Goal: Communication & Community: Answer question/provide support

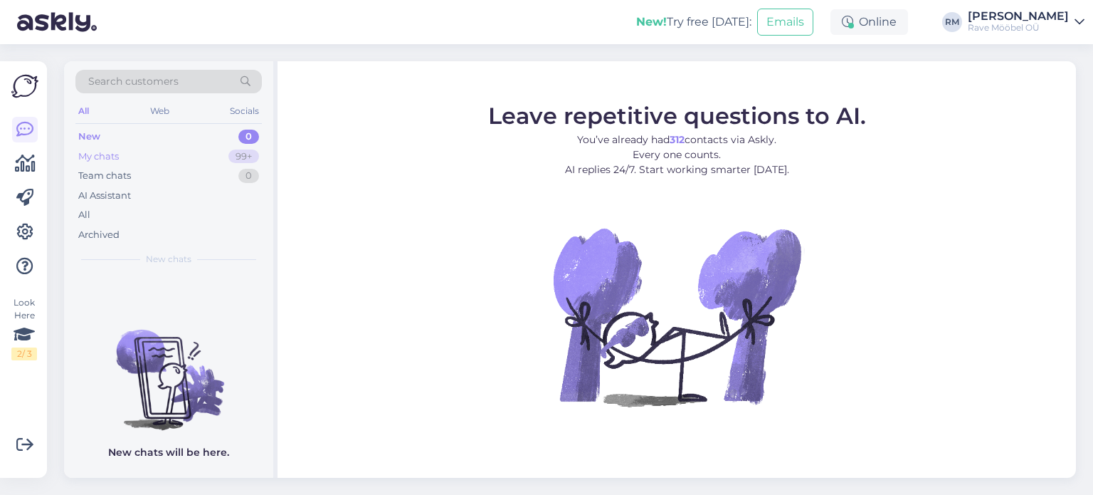
click at [100, 154] on div "My chats" at bounding box center [98, 156] width 41 height 14
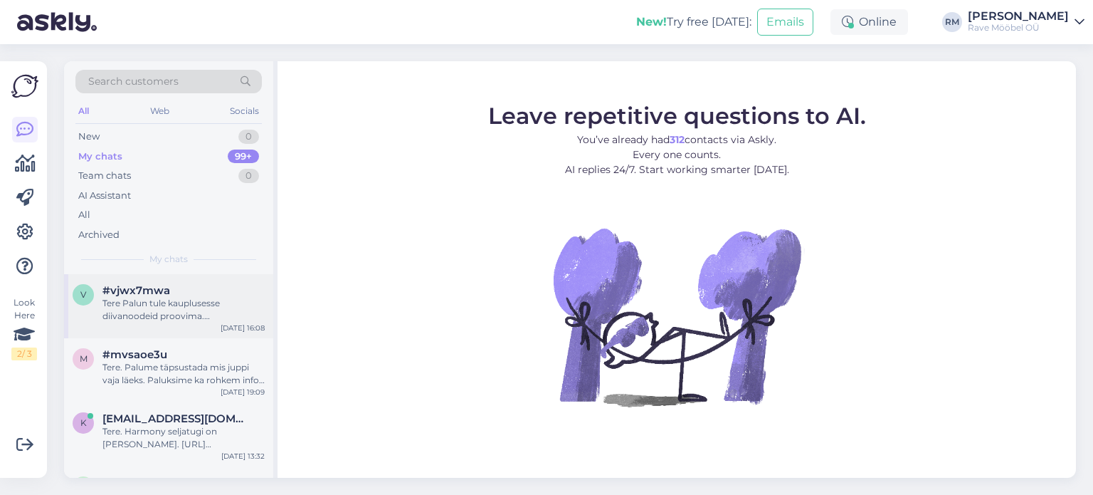
click at [162, 292] on span "#vjwx7mwa" at bounding box center [136, 290] width 68 height 13
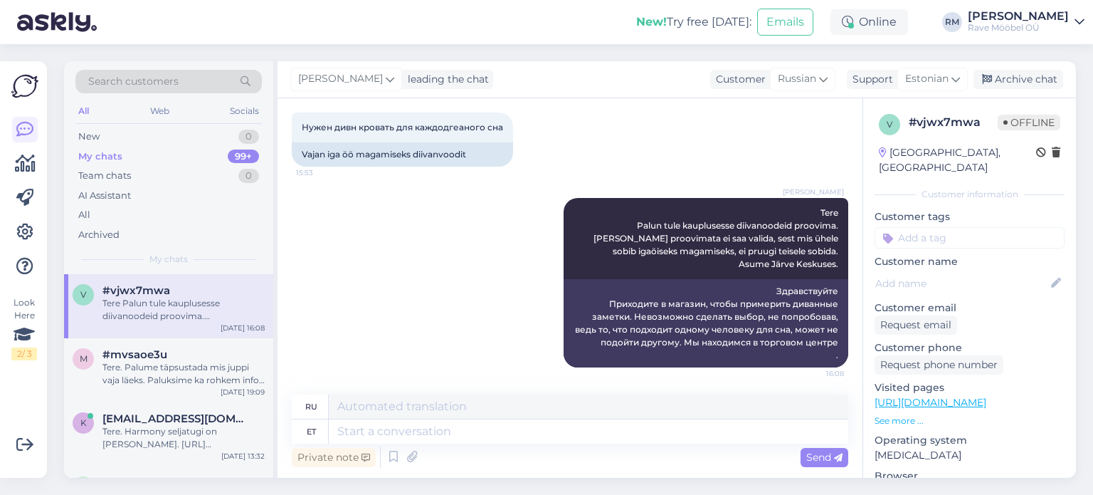
scroll to position [76, 0]
click at [129, 353] on span "#mvsaoe3u" at bounding box center [134, 354] width 65 height 13
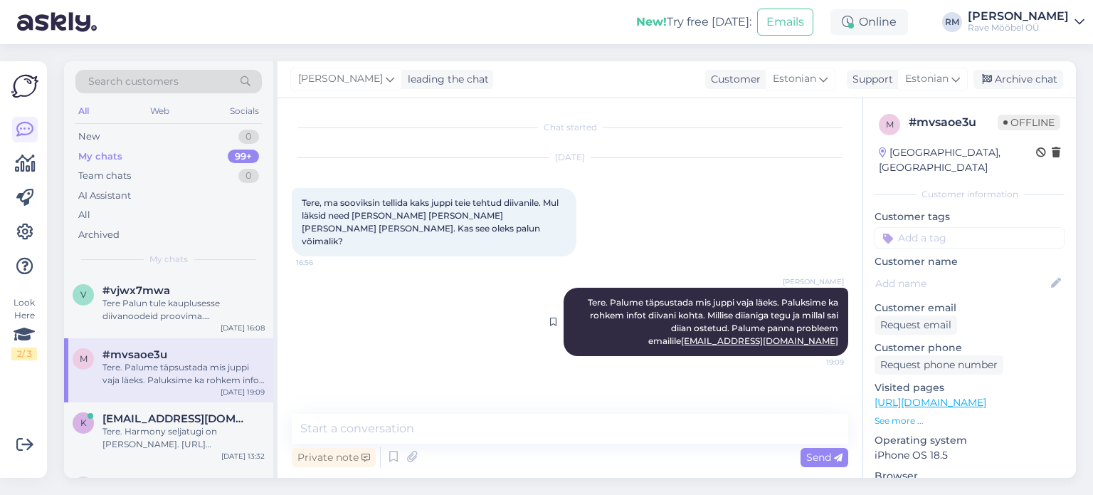
click at [774, 335] on link "[EMAIL_ADDRESS][DOMAIN_NAME]" at bounding box center [759, 340] width 157 height 11
click at [747, 216] on div "Aug 15 2025 Tere, ma sooviksin tellida kaks juppi teie tehtud diivanile. Mul lä…" at bounding box center [570, 207] width 557 height 130
